Goal: Task Accomplishment & Management: Complete application form

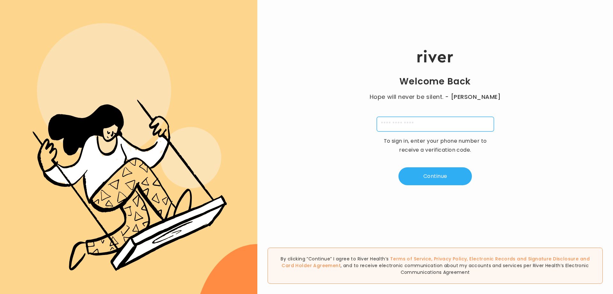
click at [426, 120] on input "tel" at bounding box center [435, 124] width 117 height 15
type input "**********"
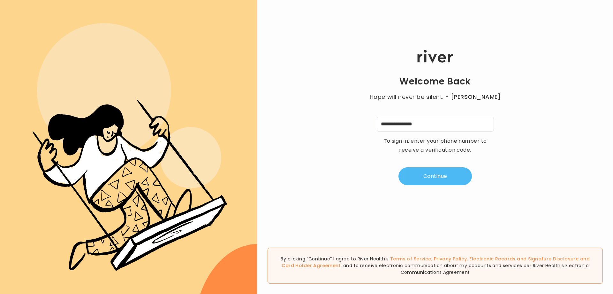
click at [429, 179] on button "Continue" at bounding box center [435, 176] width 73 height 18
type input "*"
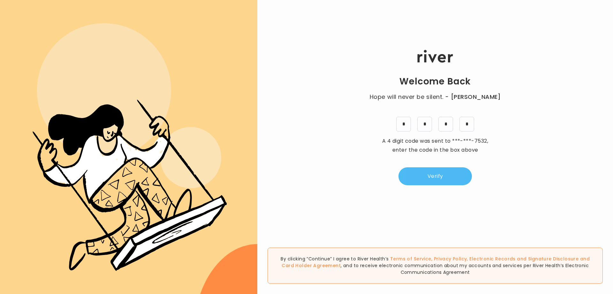
click at [446, 179] on button "Verify" at bounding box center [435, 176] width 73 height 18
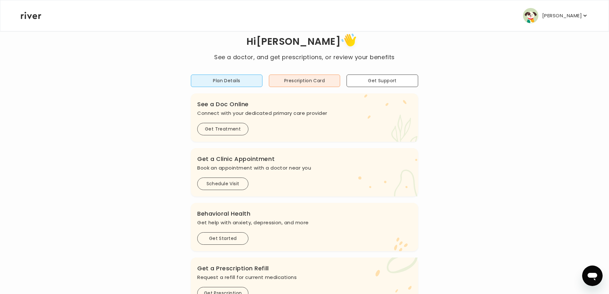
scroll to position [32, 0]
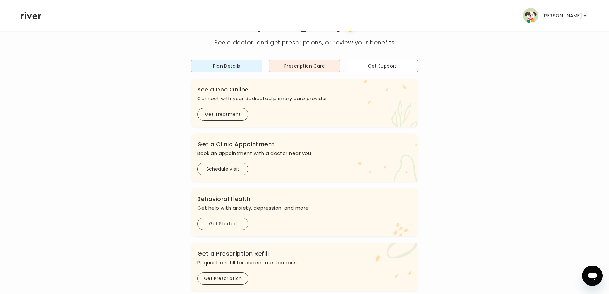
click at [232, 224] on button "Get Started" at bounding box center [222, 223] width 51 height 12
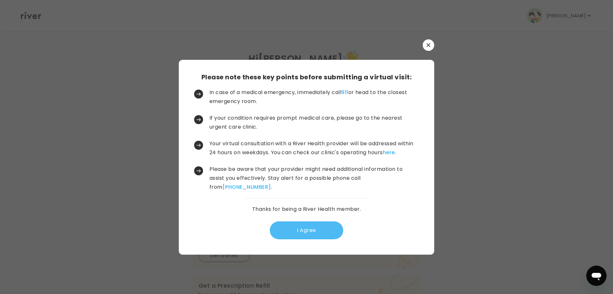
click at [313, 230] on button "I Agree" at bounding box center [306, 230] width 73 height 18
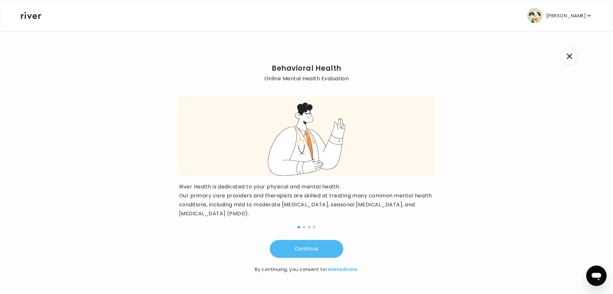
click at [317, 251] on button "Continue" at bounding box center [306, 249] width 73 height 18
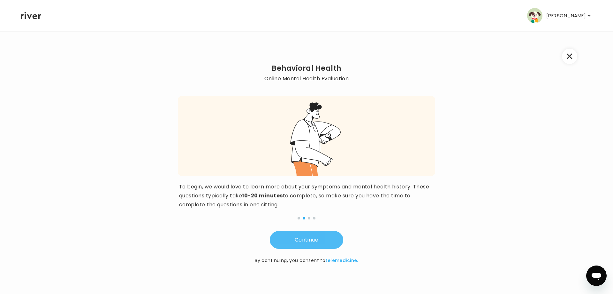
click at [311, 238] on button "Continue" at bounding box center [306, 240] width 73 height 18
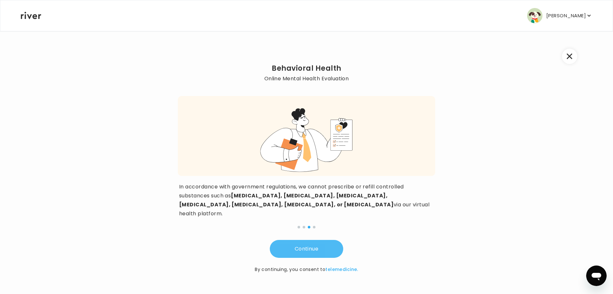
click at [313, 240] on button "Continue" at bounding box center [306, 249] width 73 height 18
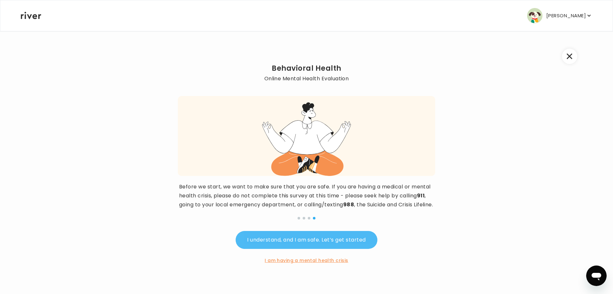
click at [310, 249] on button "I understand, and I am safe. Let’s get started" at bounding box center [307, 240] width 142 height 18
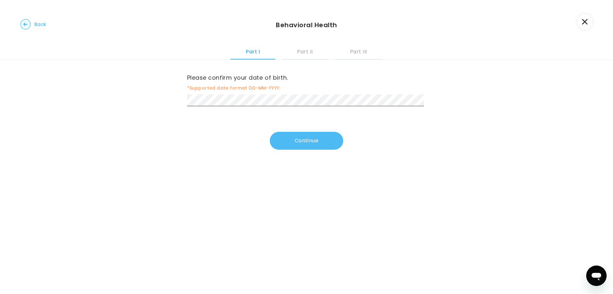
click at [306, 140] on button "Continue" at bounding box center [306, 141] width 73 height 18
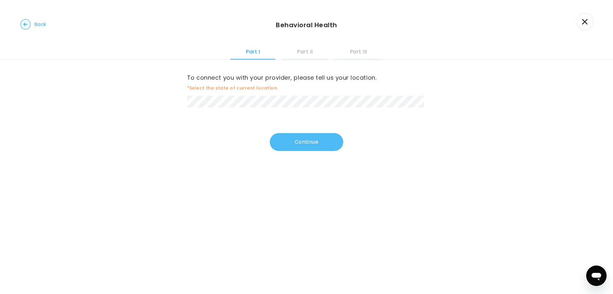
click at [312, 143] on button "Continue" at bounding box center [306, 142] width 73 height 18
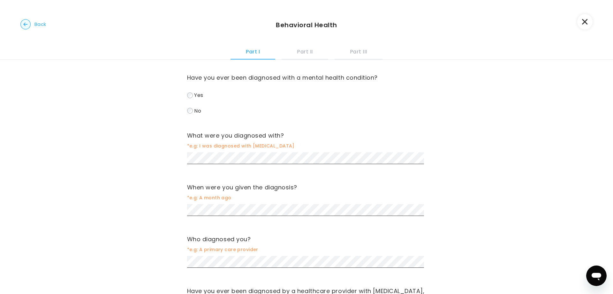
click at [265, 202] on div "When were you given the diagnosis? *e.g: A month ago" at bounding box center [306, 200] width 239 height 36
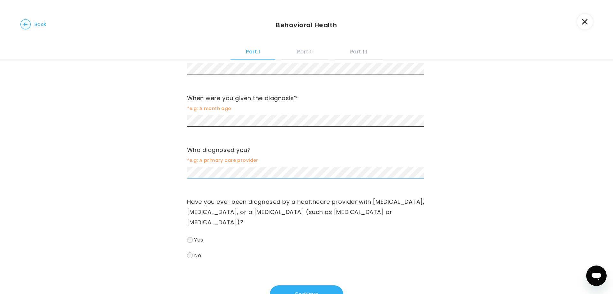
scroll to position [114, 0]
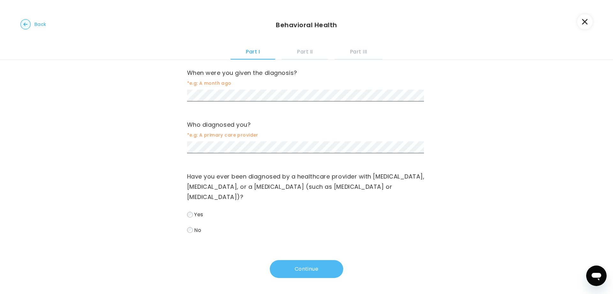
click at [318, 270] on button "Continue" at bounding box center [306, 269] width 73 height 18
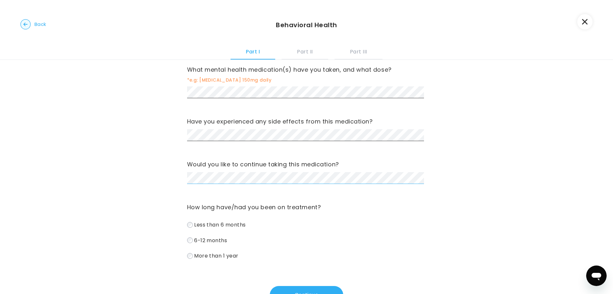
scroll to position [226, 0]
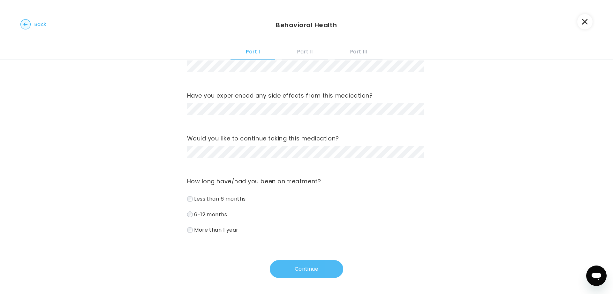
click at [319, 267] on button "Continue" at bounding box center [306, 269] width 73 height 18
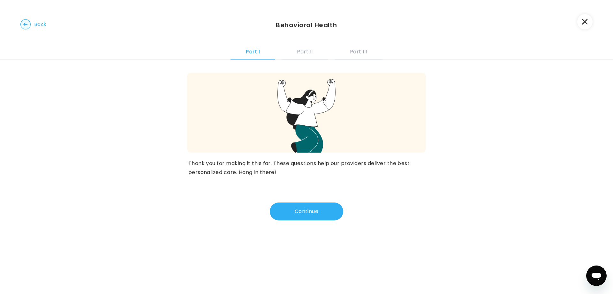
scroll to position [0, 0]
click at [299, 212] on button "Continue" at bounding box center [306, 211] width 73 height 18
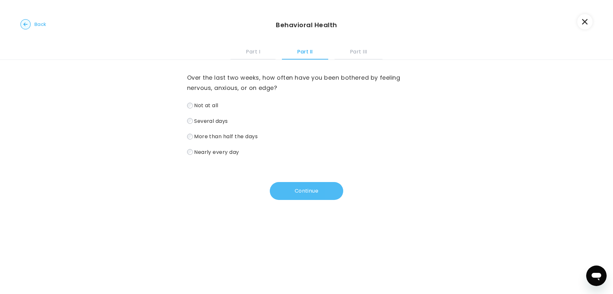
click at [313, 191] on button "Continue" at bounding box center [306, 191] width 73 height 18
click at [301, 192] on button "Continue" at bounding box center [306, 191] width 73 height 18
click at [312, 186] on button "Continue" at bounding box center [306, 191] width 73 height 18
click at [310, 188] on button "Continue" at bounding box center [306, 191] width 73 height 18
click at [300, 192] on button "Continue" at bounding box center [306, 191] width 73 height 18
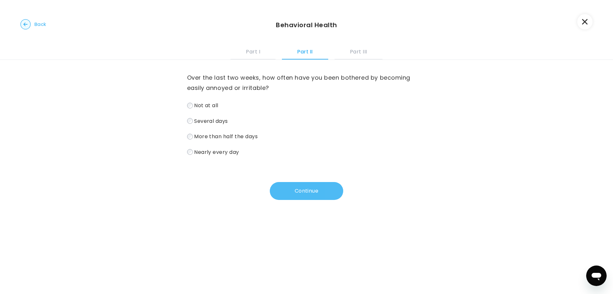
click at [313, 188] on button "Continue" at bounding box center [306, 191] width 73 height 18
click at [306, 192] on button "Continue" at bounding box center [306, 191] width 73 height 18
click at [312, 194] on button "Continue" at bounding box center [306, 191] width 73 height 18
click at [297, 190] on button "Continue" at bounding box center [306, 191] width 73 height 18
click at [293, 190] on button "Continue" at bounding box center [306, 191] width 73 height 18
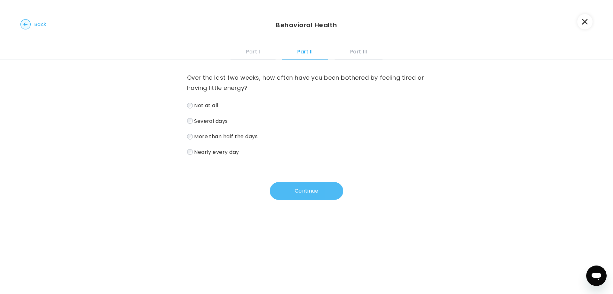
click at [315, 192] on button "Continue" at bounding box center [306, 191] width 73 height 18
click at [321, 191] on button "Continue" at bounding box center [306, 191] width 73 height 18
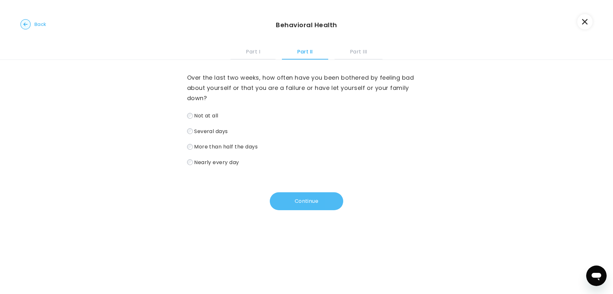
click at [295, 201] on button "Continue" at bounding box center [306, 201] width 73 height 18
click at [303, 203] on button "Continue" at bounding box center [306, 201] width 73 height 18
click at [316, 202] on button "Continue" at bounding box center [306, 201] width 73 height 18
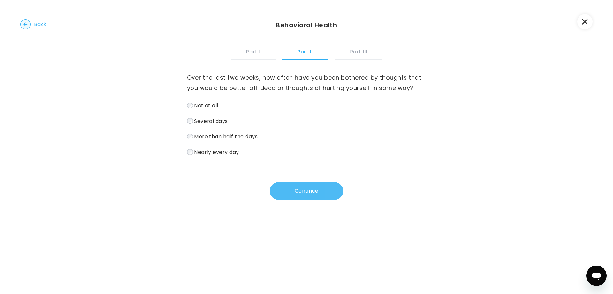
click at [286, 191] on button "Continue" at bounding box center [306, 191] width 73 height 18
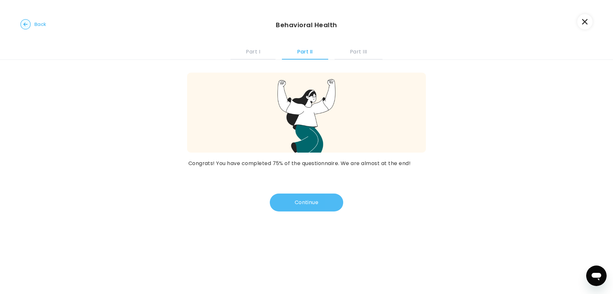
click at [298, 201] on button "Continue" at bounding box center [306, 202] width 73 height 18
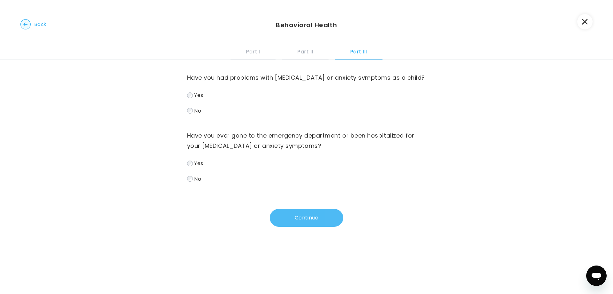
click at [289, 217] on button "Continue" at bounding box center [306, 218] width 73 height 18
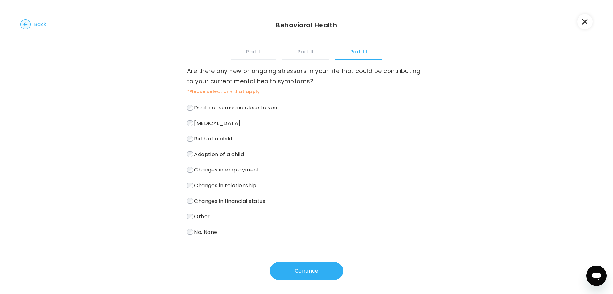
scroll to position [9, 0]
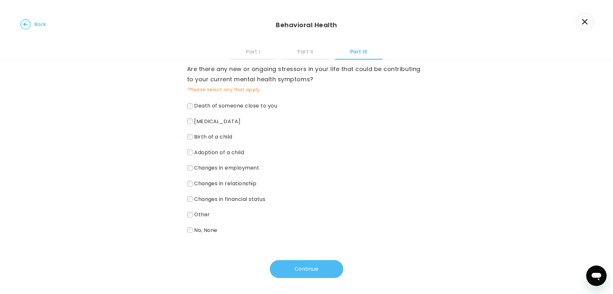
click at [297, 275] on button "Continue" at bounding box center [306, 269] width 73 height 18
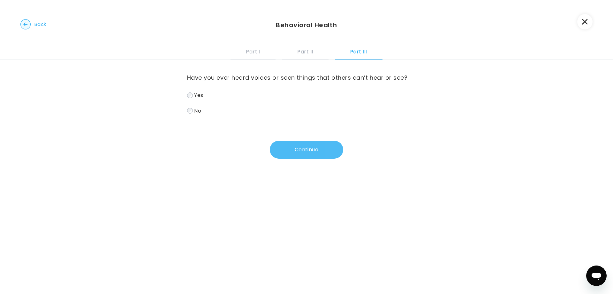
click at [294, 151] on button "Continue" at bounding box center [306, 150] width 73 height 18
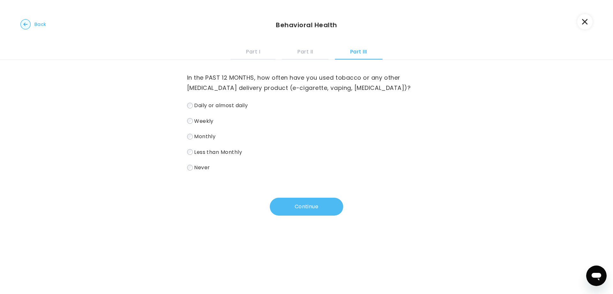
click at [298, 205] on button "Continue" at bounding box center [306, 206] width 73 height 18
click at [301, 204] on button "Continue" at bounding box center [306, 206] width 73 height 18
click at [295, 209] on button "Continue" at bounding box center [306, 206] width 73 height 18
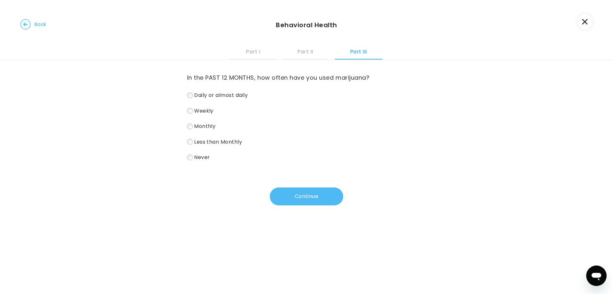
click at [286, 196] on button "Continue" at bounding box center [306, 196] width 73 height 18
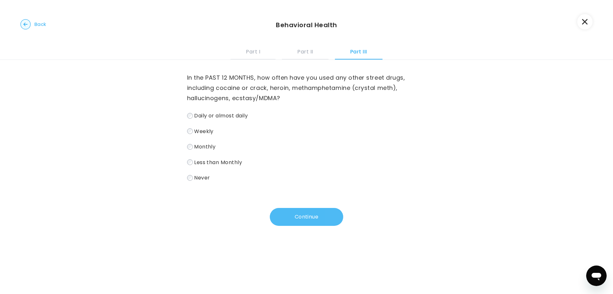
click at [303, 215] on button "Continue" at bounding box center [306, 217] width 73 height 18
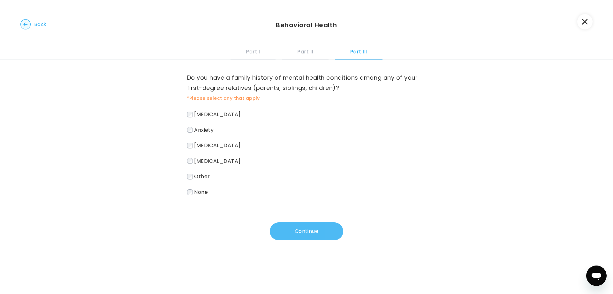
click at [294, 228] on button "Continue" at bounding box center [306, 231] width 73 height 18
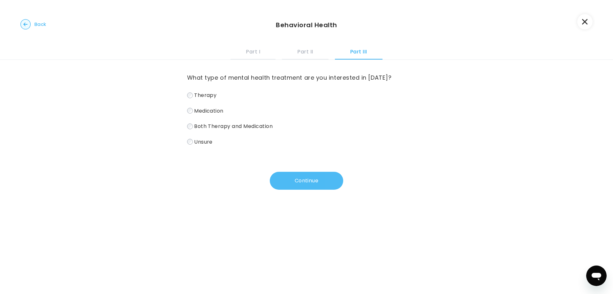
click at [307, 182] on button "Continue" at bounding box center [306, 181] width 73 height 18
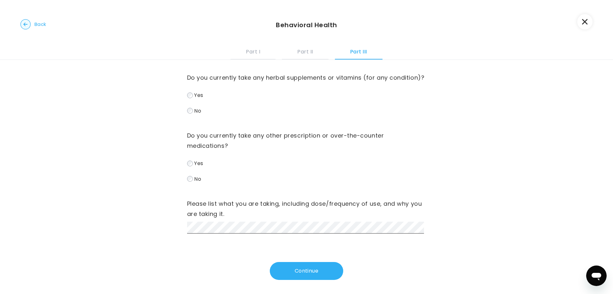
click at [188, 115] on label "No" at bounding box center [306, 110] width 239 height 9
click at [300, 280] on button "Continue" at bounding box center [306, 271] width 73 height 18
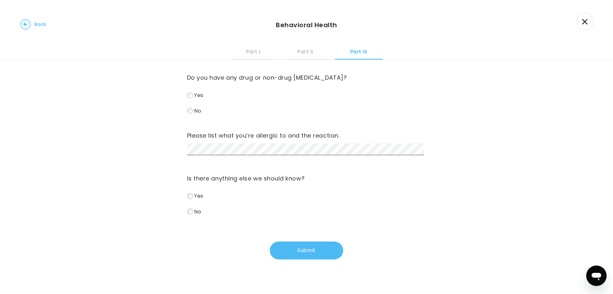
click at [298, 257] on button "Submit" at bounding box center [306, 250] width 73 height 18
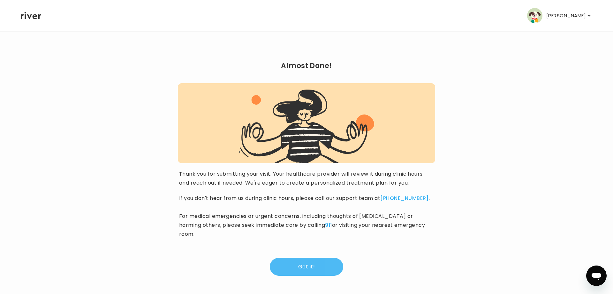
click at [323, 257] on button "Got it!" at bounding box center [306, 266] width 73 height 18
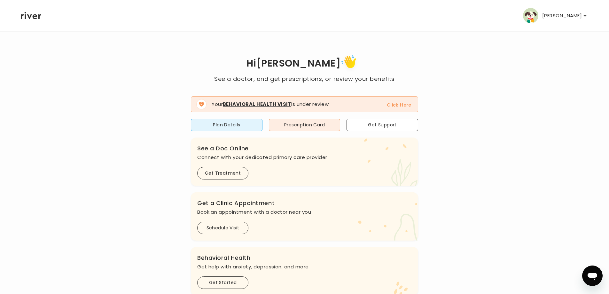
click at [397, 105] on button "Click Here" at bounding box center [399, 105] width 25 height 8
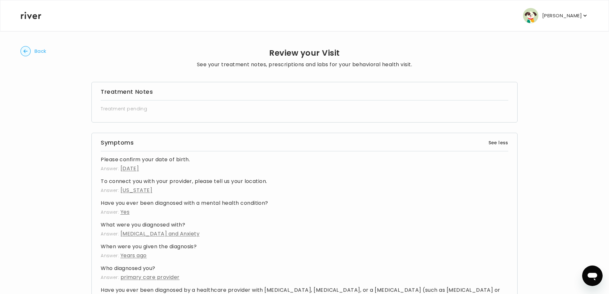
click at [44, 52] on span "Back" at bounding box center [41, 51] width 12 height 9
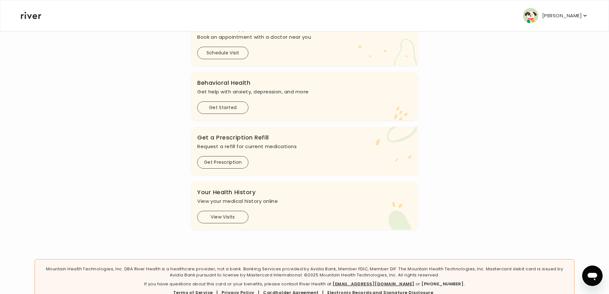
scroll to position [192, 0]
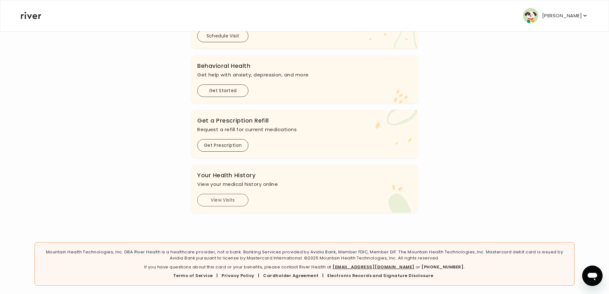
click at [229, 202] on button "View Visits" at bounding box center [222, 200] width 51 height 12
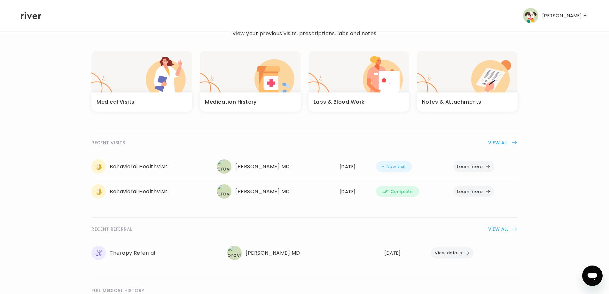
scroll to position [23, 0]
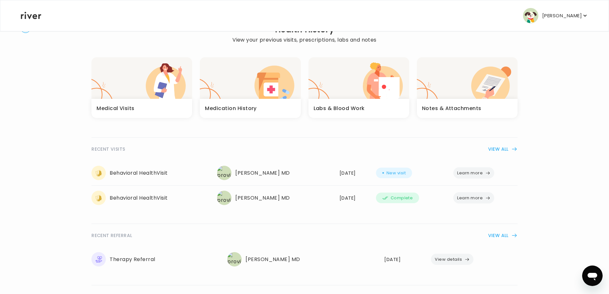
click at [459, 101] on div "Notes & Attachments" at bounding box center [467, 108] width 101 height 19
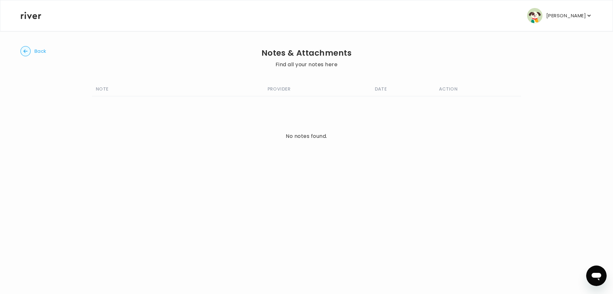
click at [38, 53] on span "Back" at bounding box center [41, 51] width 12 height 9
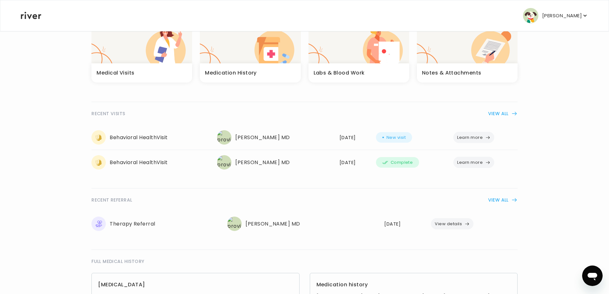
scroll to position [64, 0]
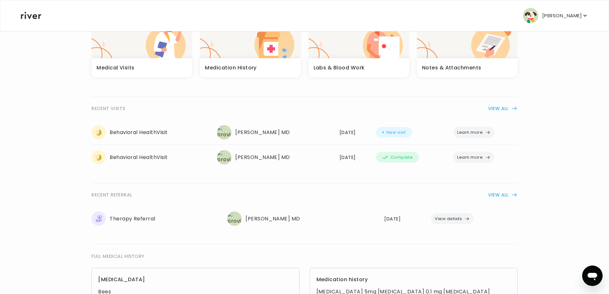
click at [486, 158] on icon "button" at bounding box center [487, 157] width 5 height 5
